Goal: Information Seeking & Learning: Check status

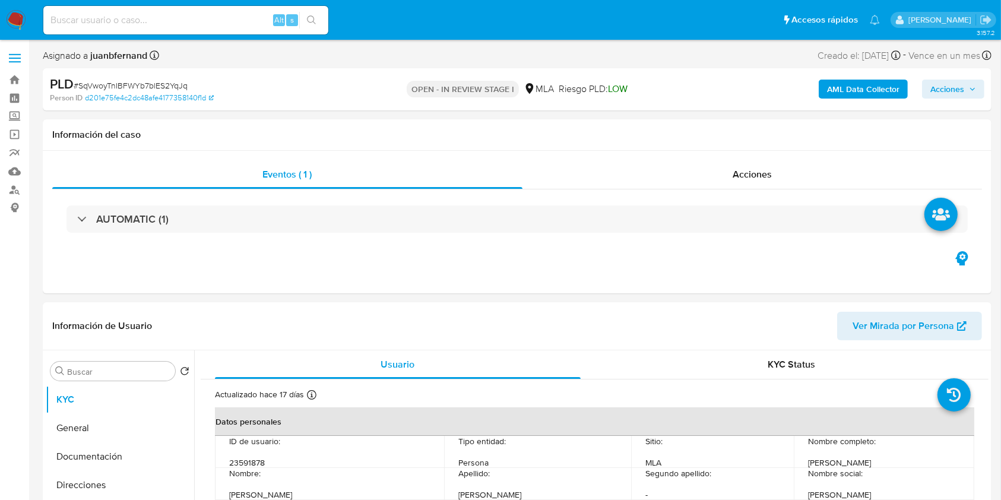
select select "10"
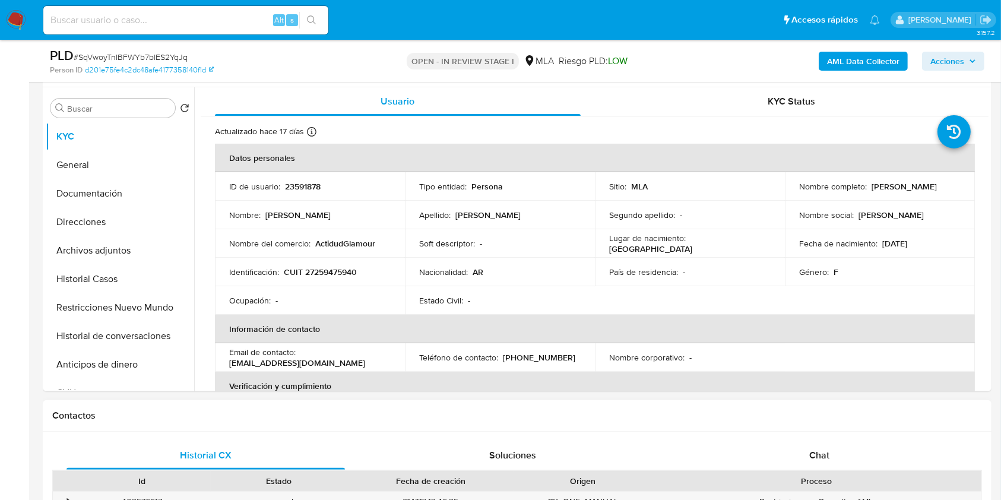
scroll to position [475, 0]
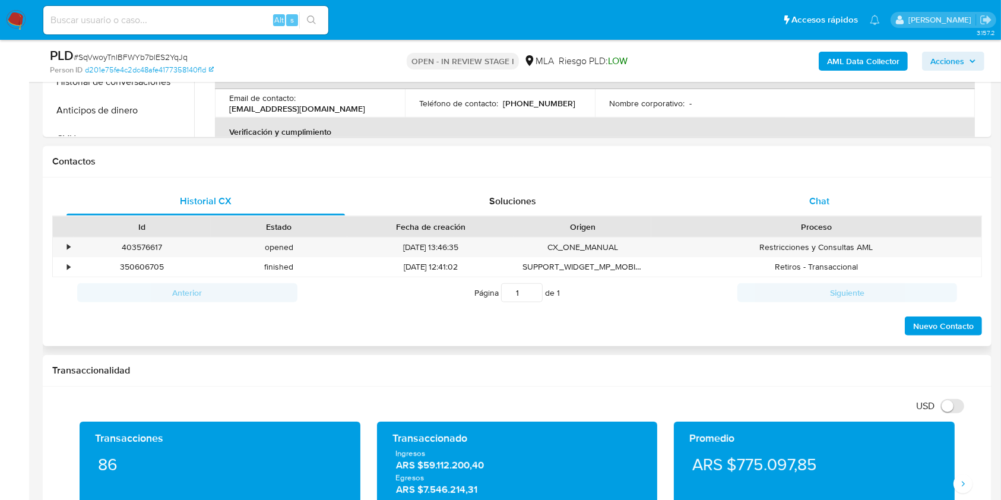
click at [882, 200] on div "Chat" at bounding box center [819, 201] width 278 height 28
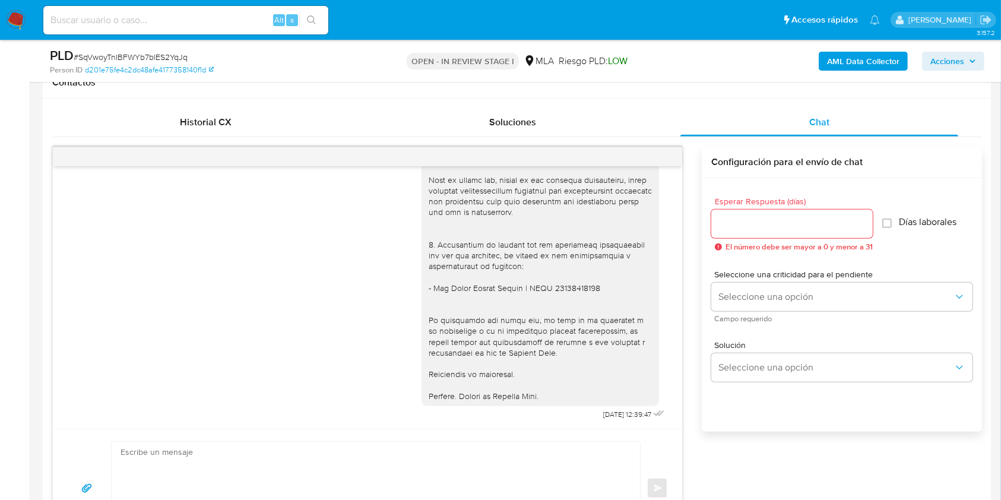
scroll to position [158, 0]
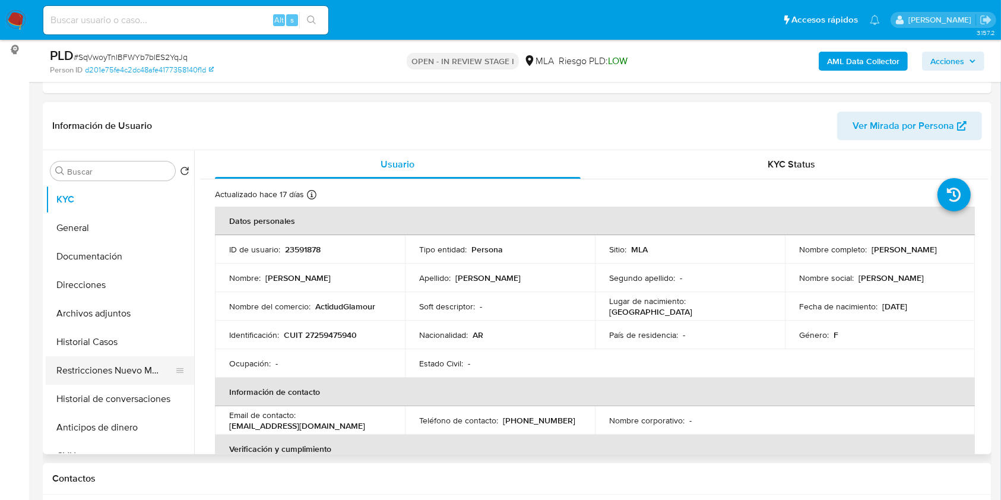
click at [137, 369] on button "Restricciones Nuevo Mundo" at bounding box center [115, 370] width 139 height 28
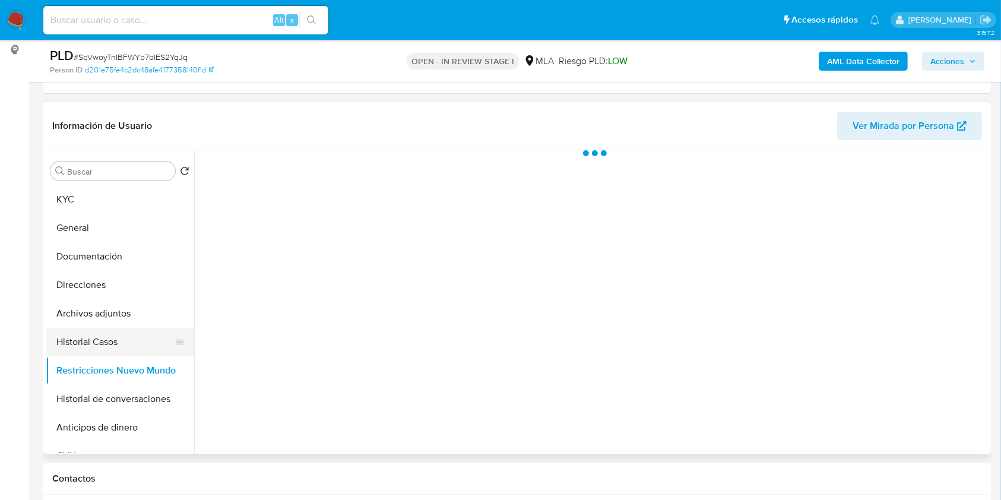
click at [81, 343] on button "Historial Casos" at bounding box center [115, 342] width 139 height 28
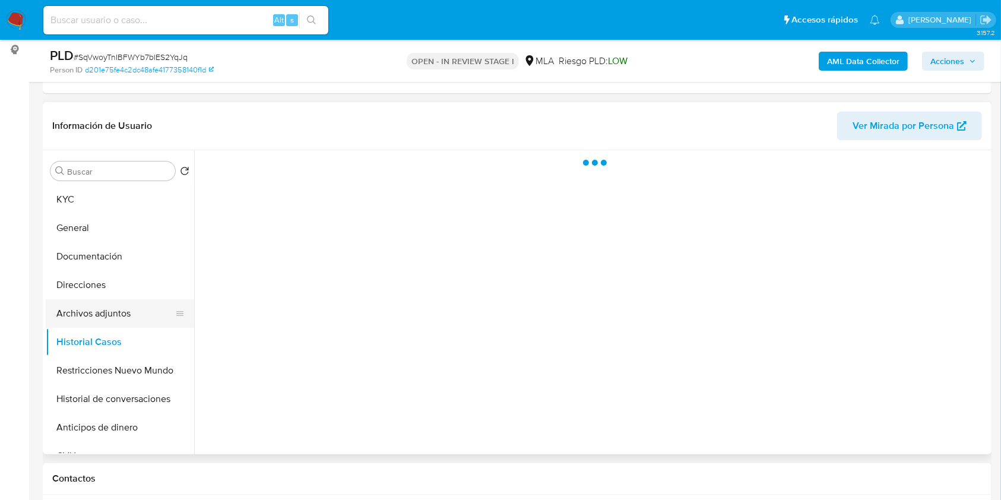
click at [92, 309] on button "Archivos adjuntos" at bounding box center [115, 313] width 139 height 28
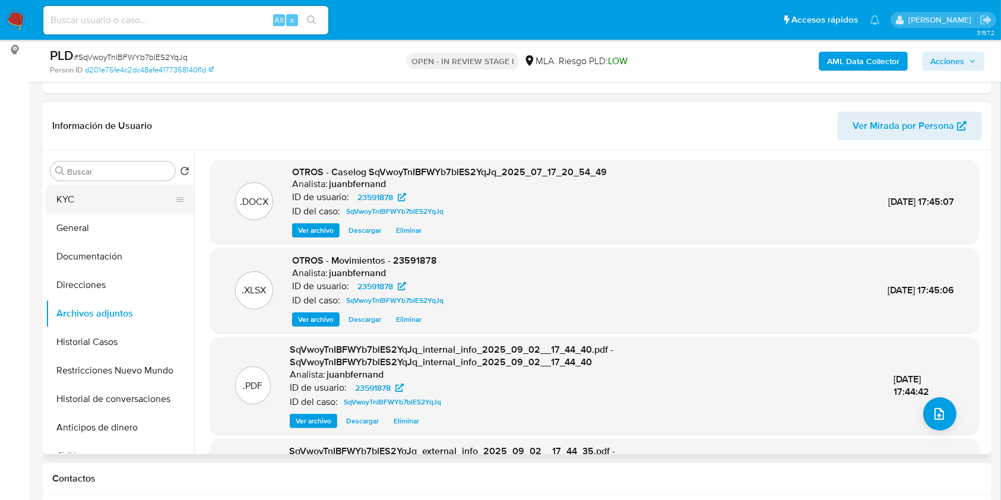
click at [68, 195] on button "KYC" at bounding box center [115, 199] width 139 height 28
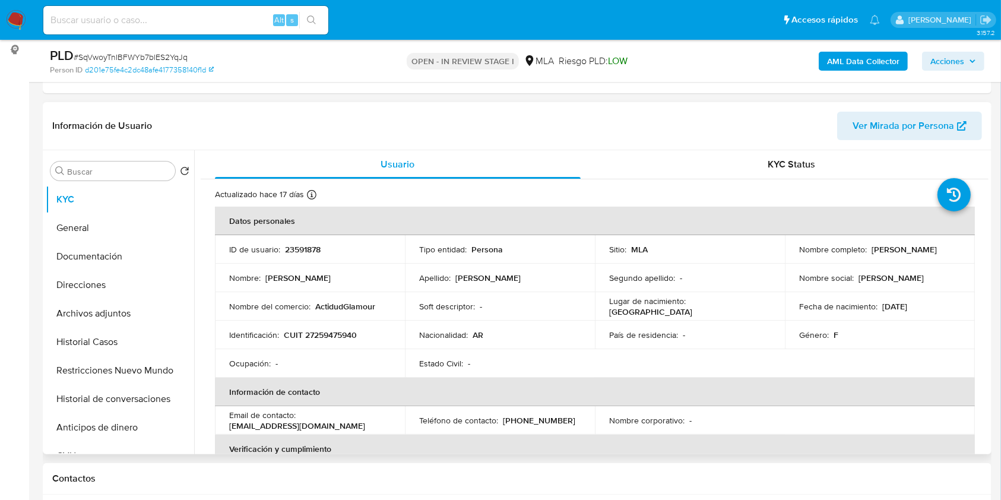
click at [335, 330] on p "CUIT 27259475940" at bounding box center [320, 335] width 73 height 11
click at [304, 245] on p "23591878" at bounding box center [303, 249] width 36 height 11
copy p "23591878"
